Goal: Task Accomplishment & Management: Manage account settings

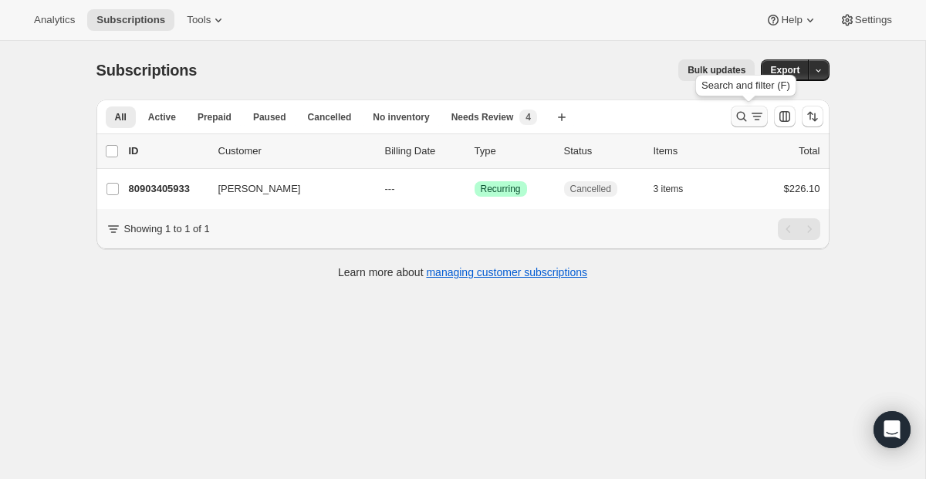
click at [755, 123] on icon "Search and filter results" at bounding box center [756, 116] width 15 height 15
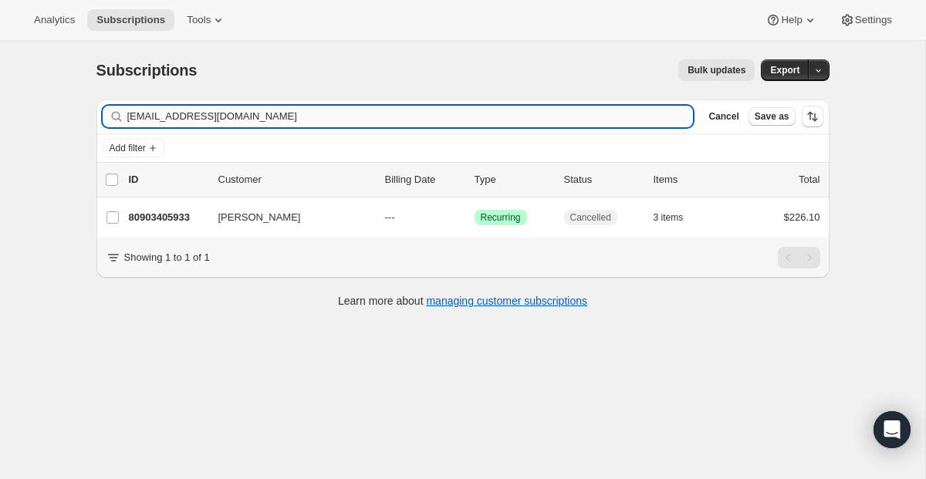
click at [287, 106] on input "[EMAIL_ADDRESS][DOMAIN_NAME]" at bounding box center [410, 117] width 567 height 22
drag, startPoint x: 270, startPoint y: 120, endPoint x: 34, endPoint y: 107, distance: 236.5
click at [34, 107] on div "Subscriptions. This page is ready Subscriptions Bulk updates More actions Bulk …" at bounding box center [462, 280] width 925 height 479
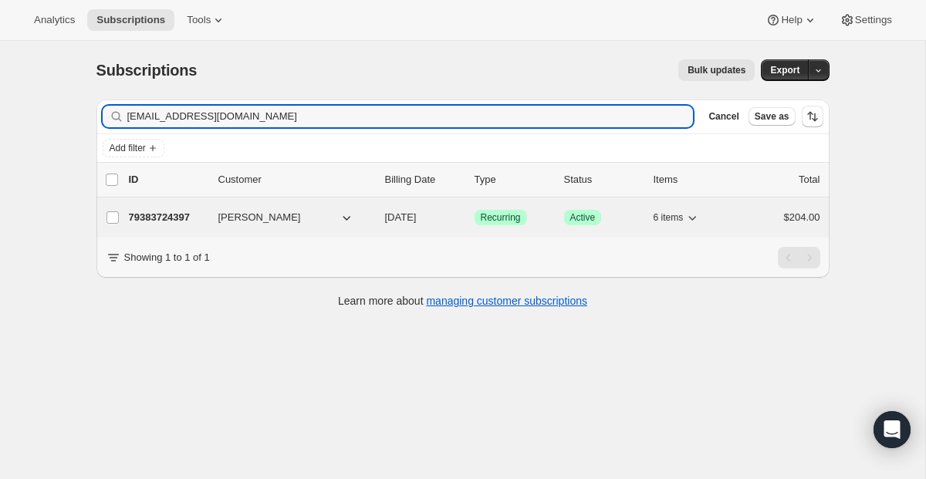
type input "[EMAIL_ADDRESS][DOMAIN_NAME]"
click at [485, 220] on span "Recurring" at bounding box center [501, 217] width 40 height 12
